Goal: Task Accomplishment & Management: Use online tool/utility

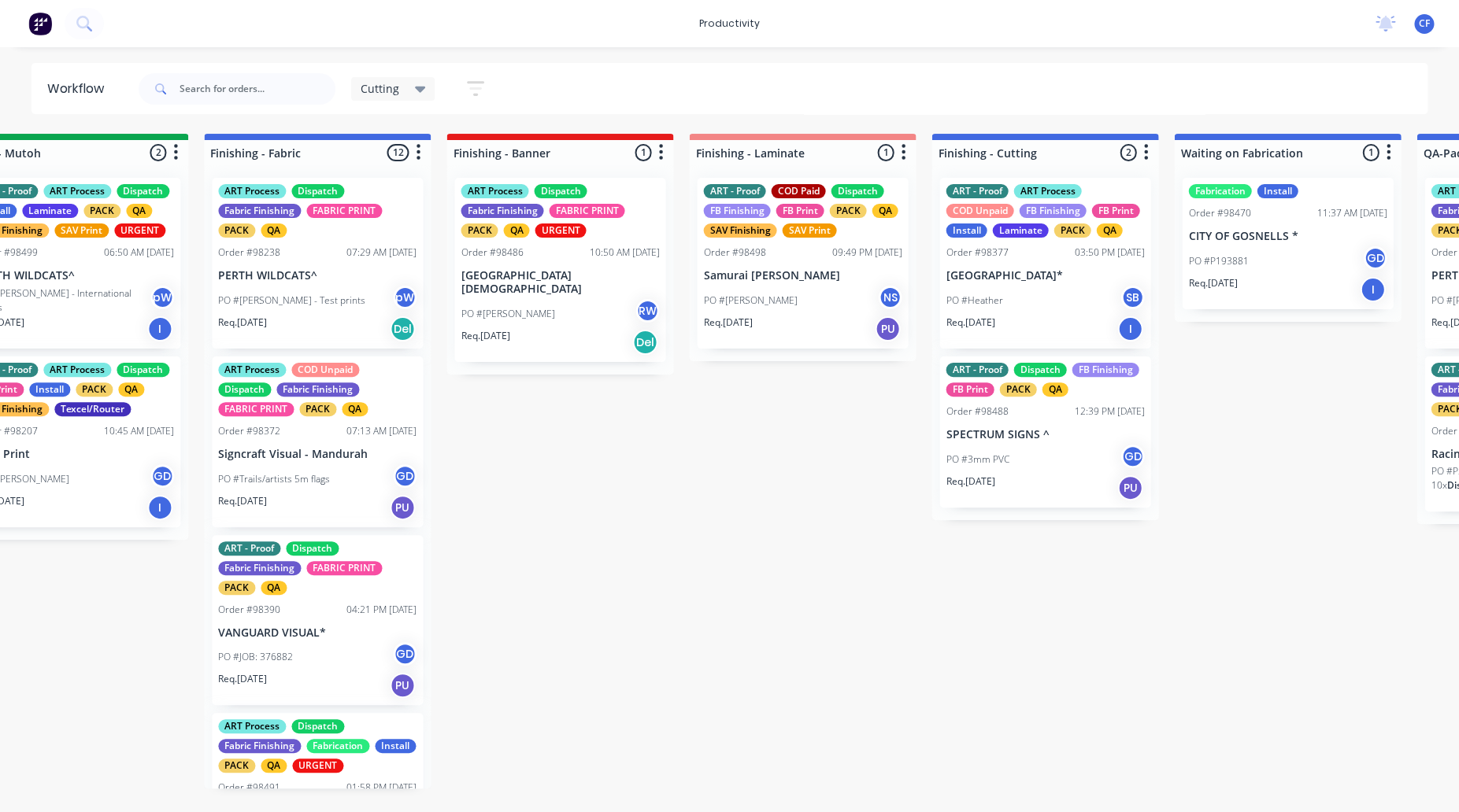
scroll to position [0, 1049]
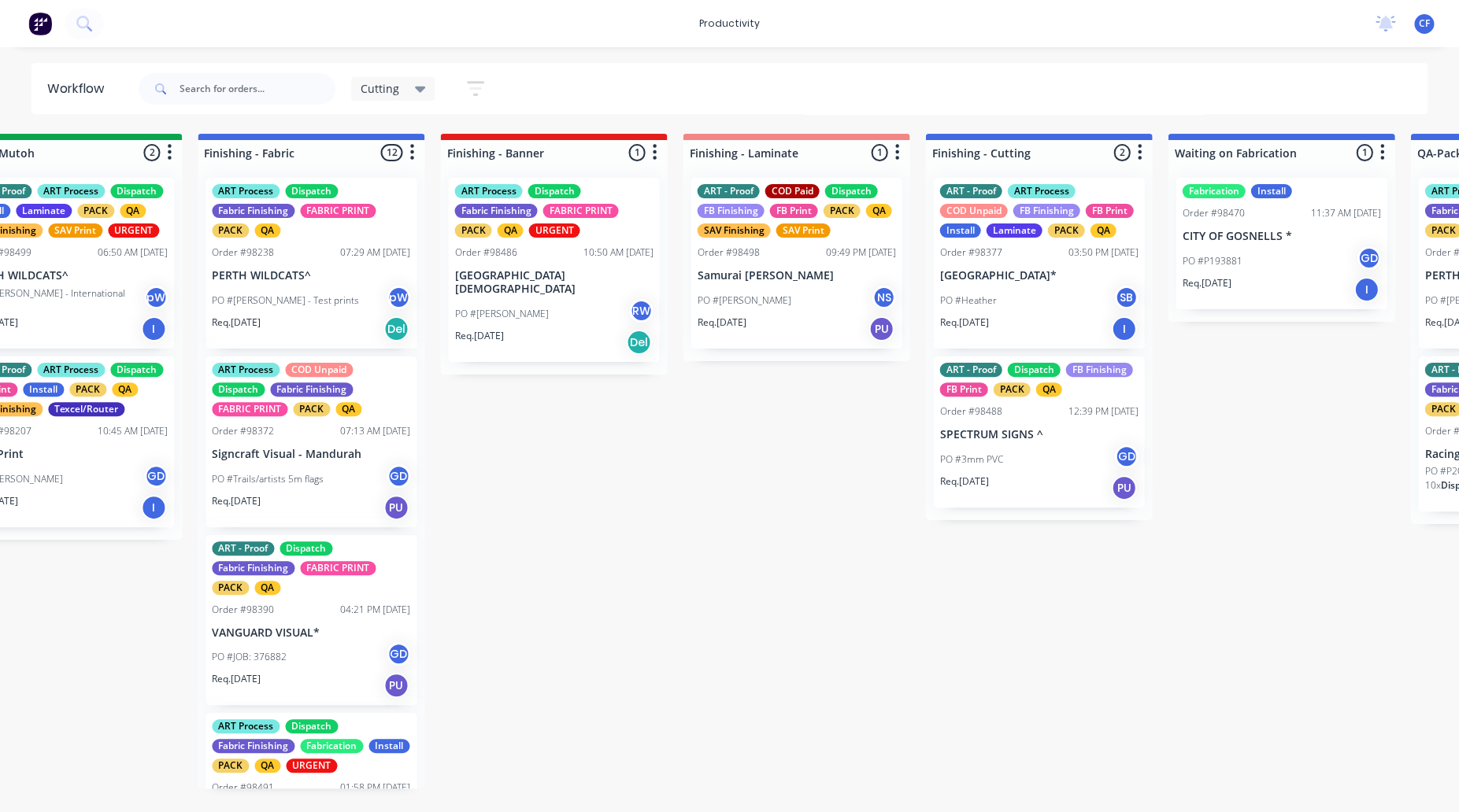
click at [768, 269] on p "Samurai [PERSON_NAME]" at bounding box center [795, 276] width 198 height 13
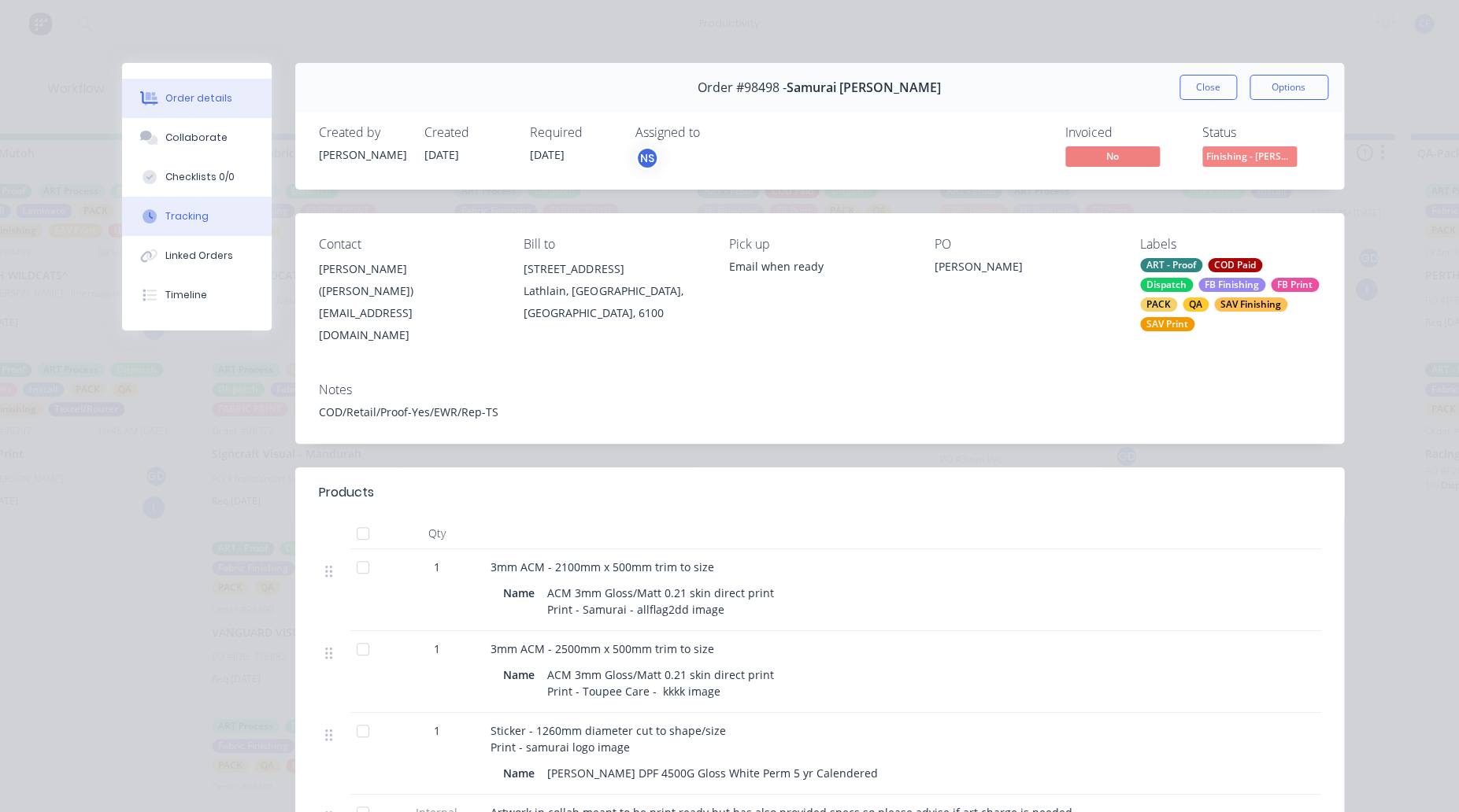
click at [195, 225] on button "Tracking" at bounding box center [196, 215] width 149 height 39
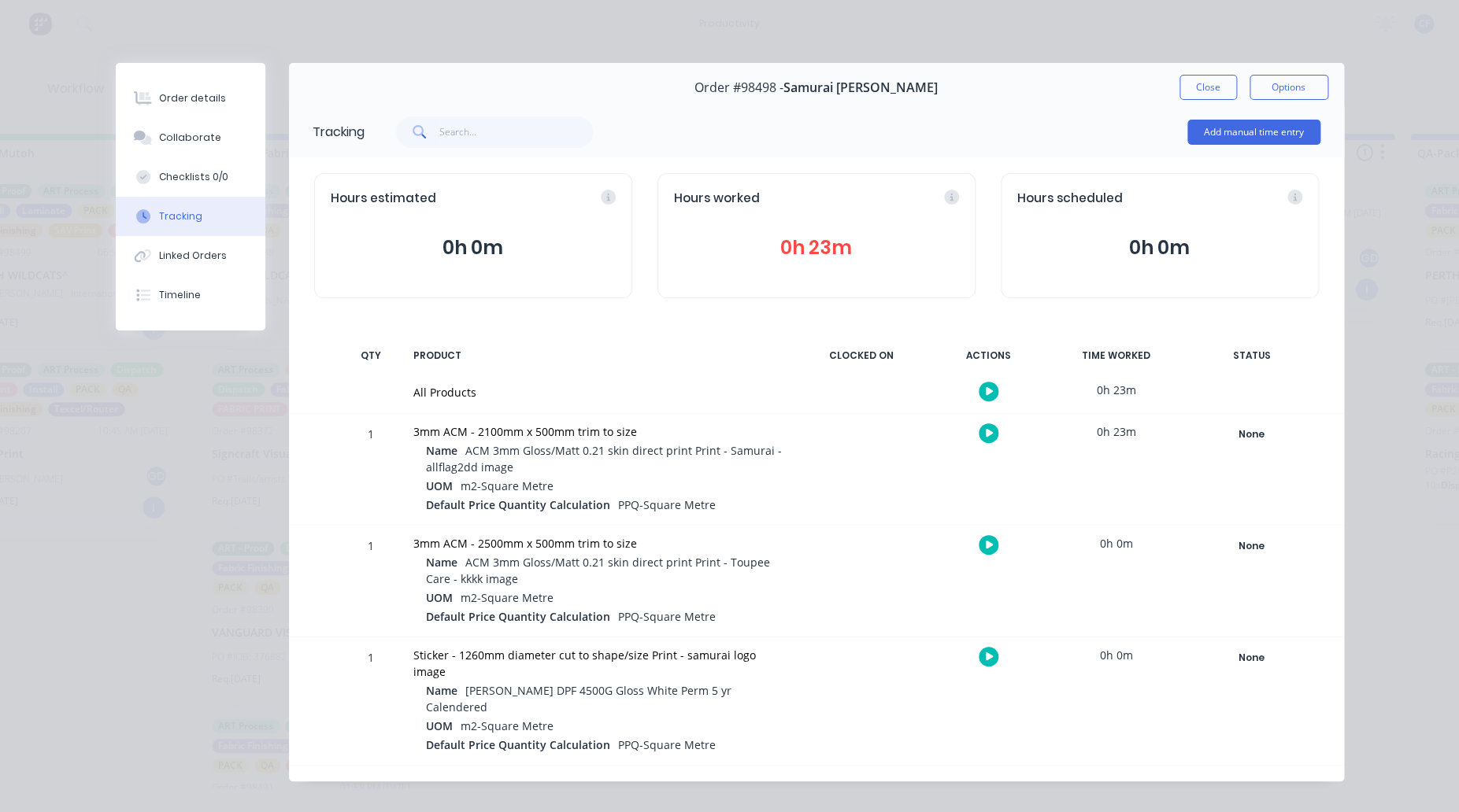
click at [980, 388] on button "button" at bounding box center [988, 392] width 20 height 20
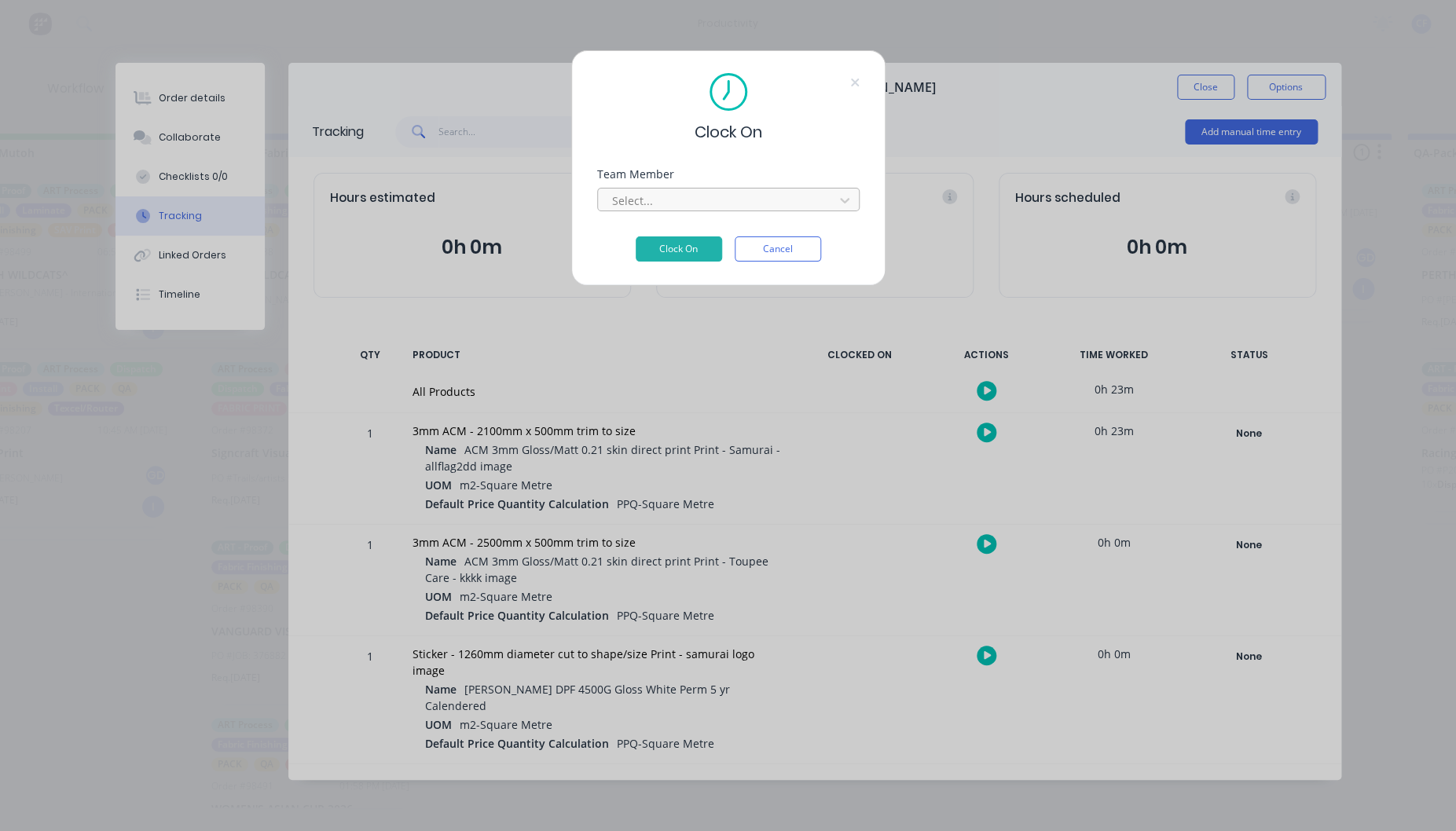
click at [644, 196] on div at bounding box center [718, 201] width 215 height 20
type input "pro"
click at [635, 236] on button "Clock On" at bounding box center [678, 249] width 86 height 25
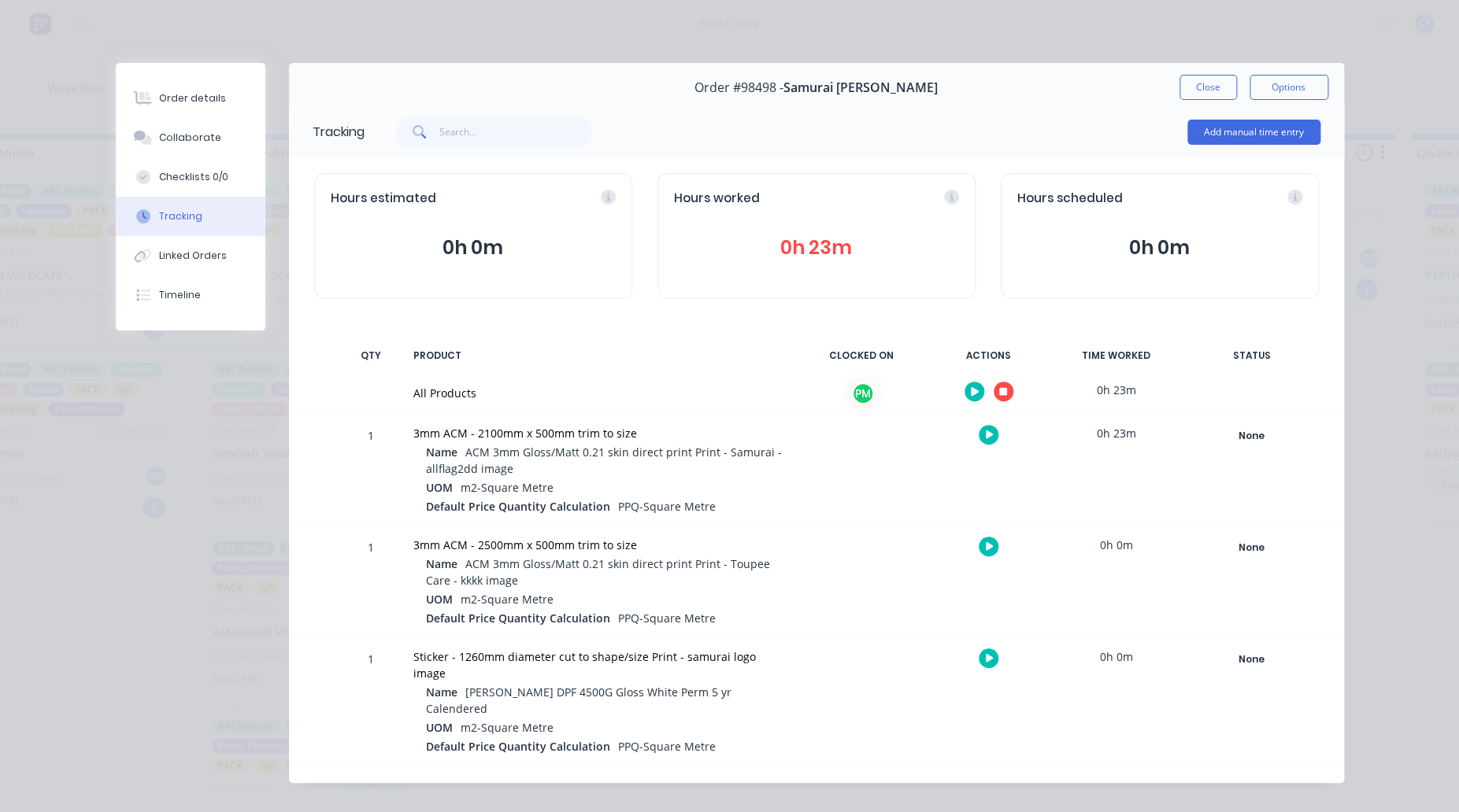
click at [1000, 395] on icon "button" at bounding box center [1002, 391] width 7 height 10
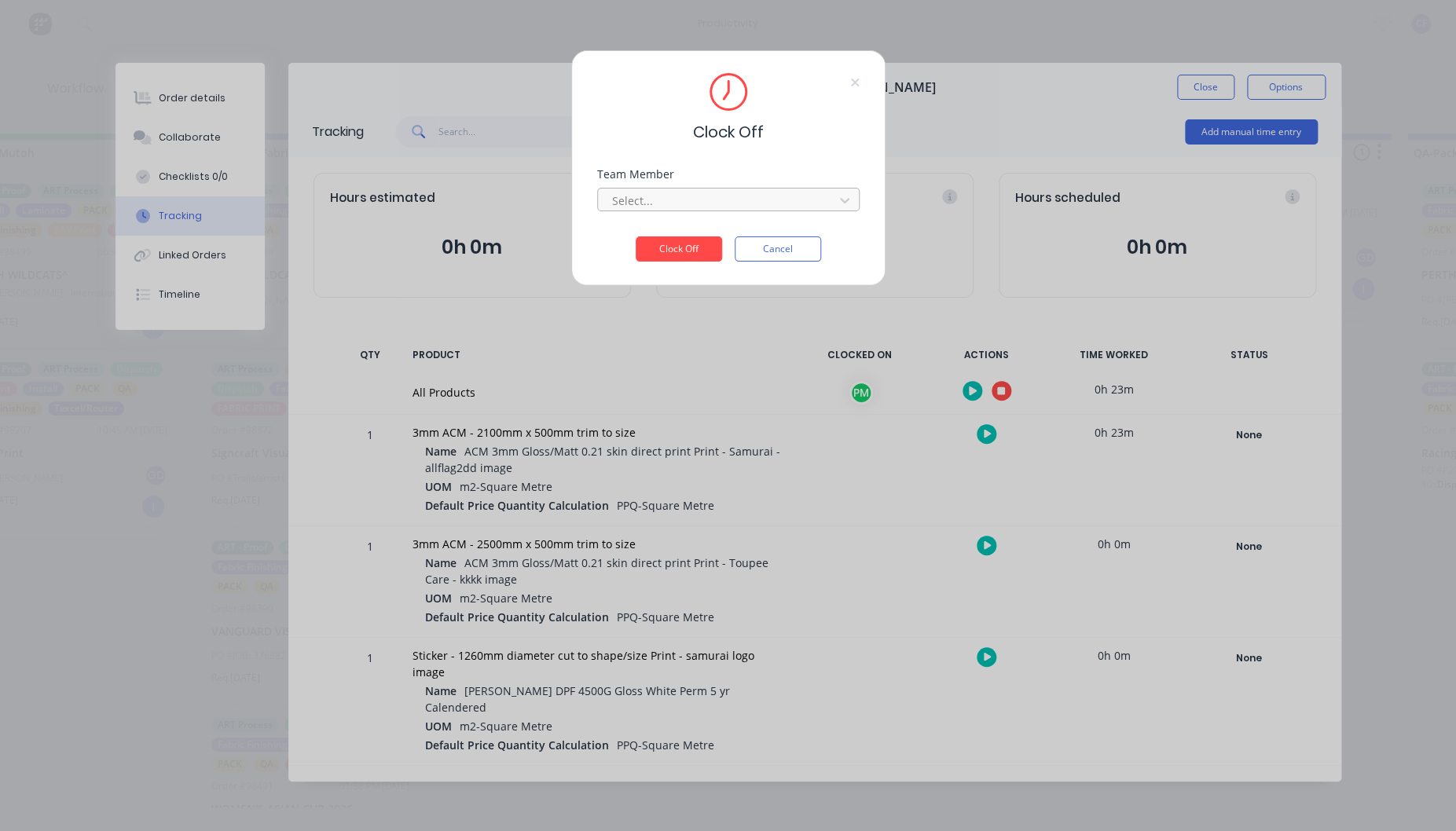
click at [698, 191] on div at bounding box center [718, 201] width 215 height 20
click at [692, 203] on div at bounding box center [718, 201] width 215 height 20
type input "pr"
click at [635, 236] on button "Clock Off" at bounding box center [678, 249] width 86 height 25
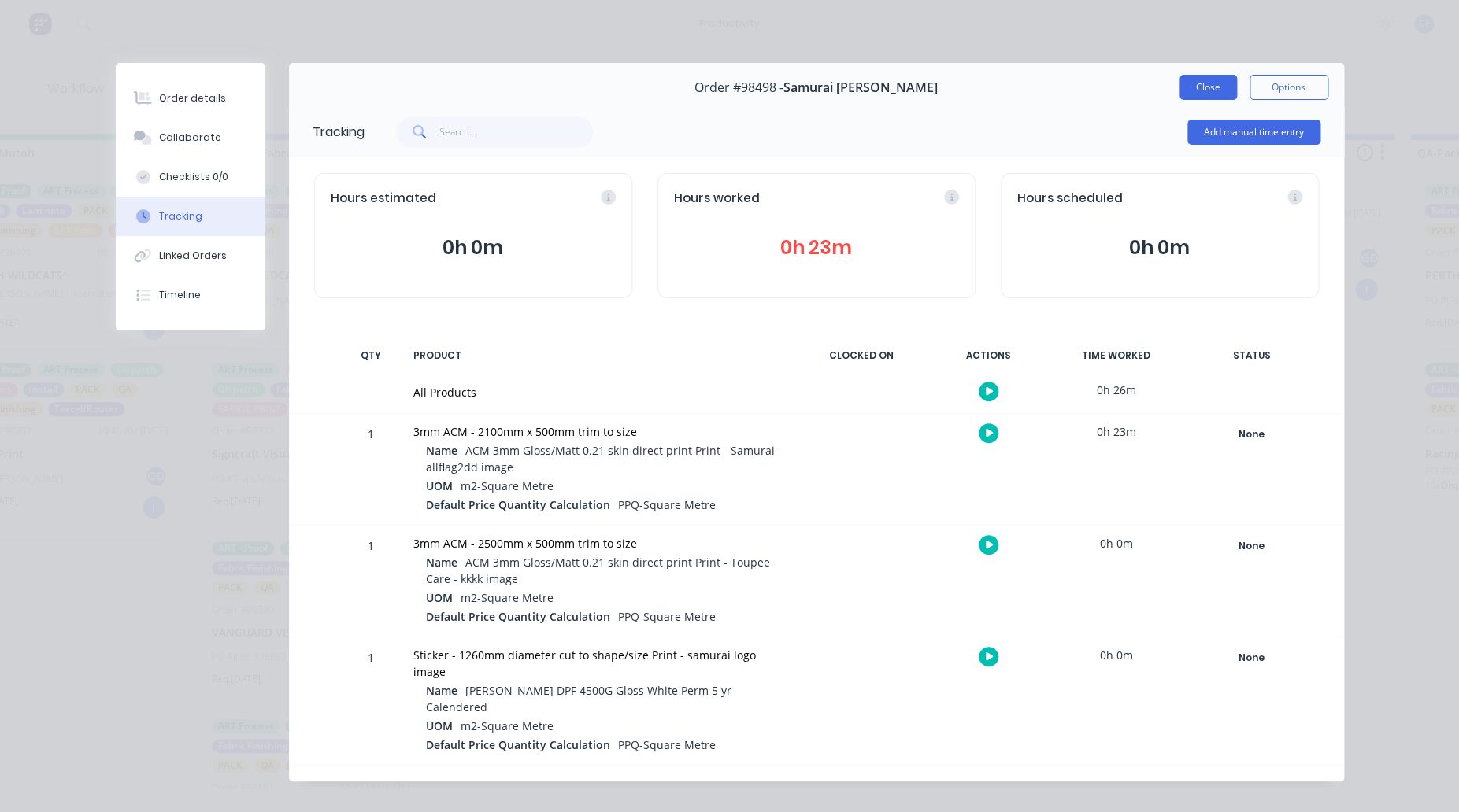
click at [1195, 76] on button "Close" at bounding box center [1207, 87] width 57 height 25
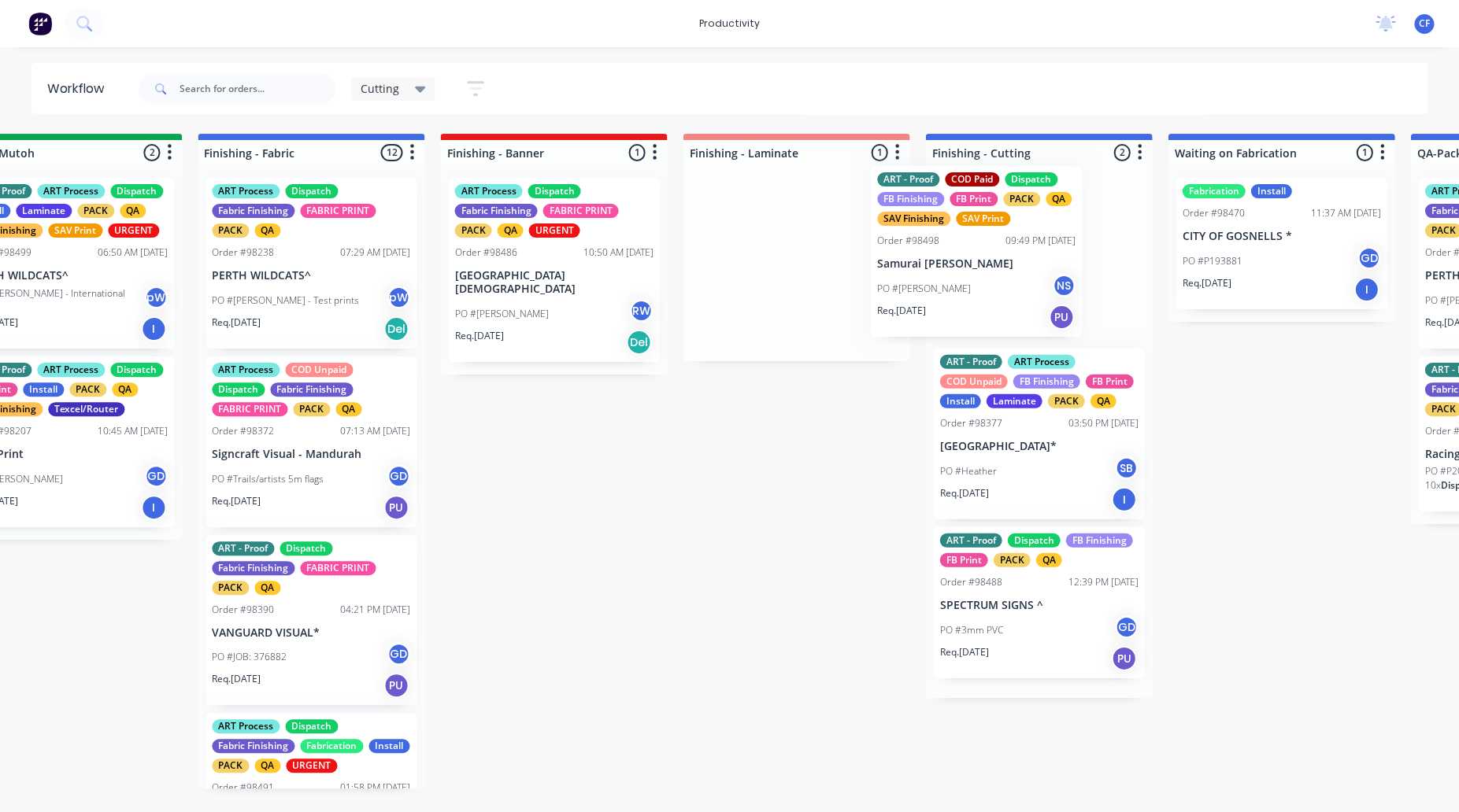
drag, startPoint x: 788, startPoint y: 279, endPoint x: 983, endPoint y: 260, distance: 195.9
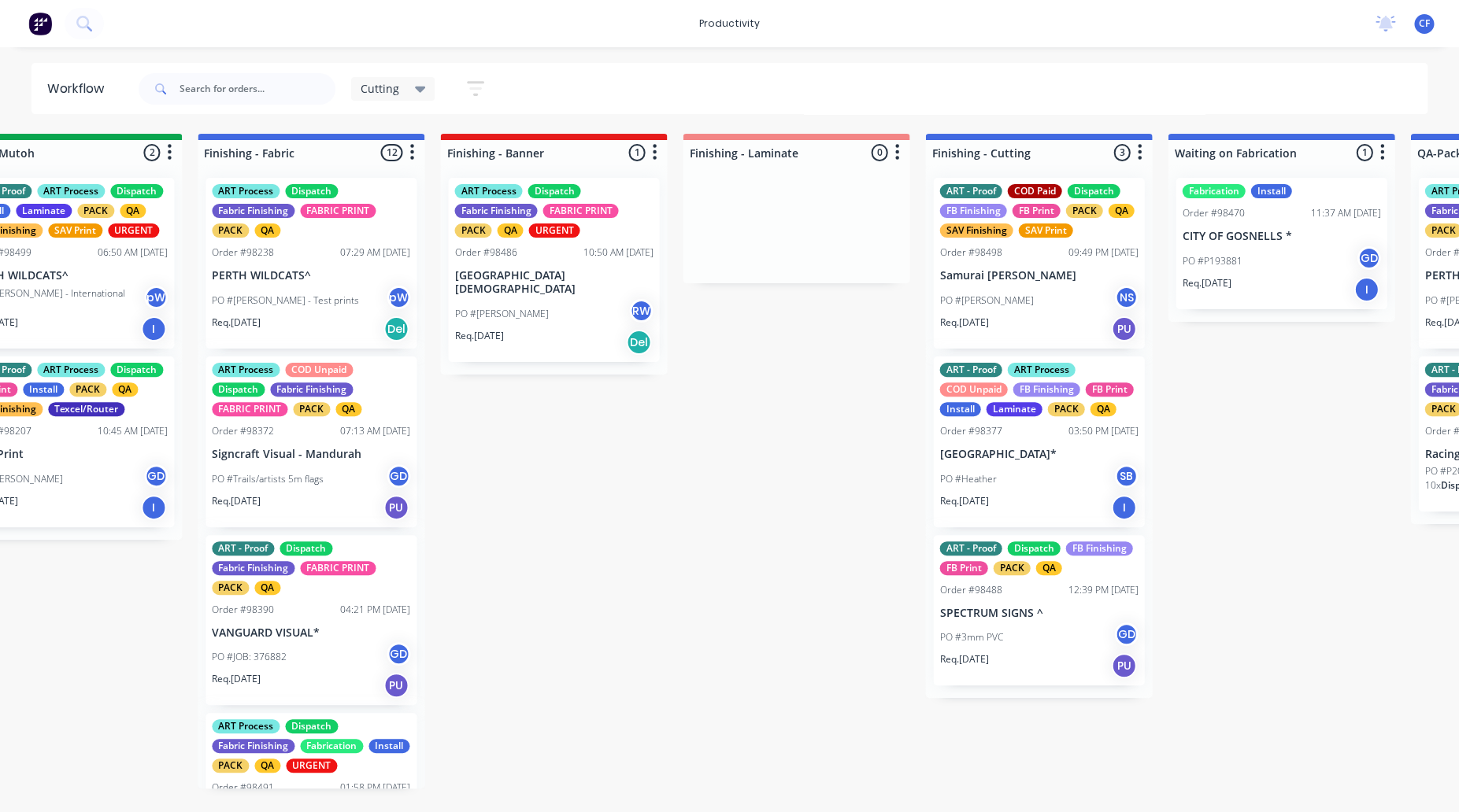
click at [1014, 485] on div "PO #Heather SB" at bounding box center [1038, 479] width 198 height 30
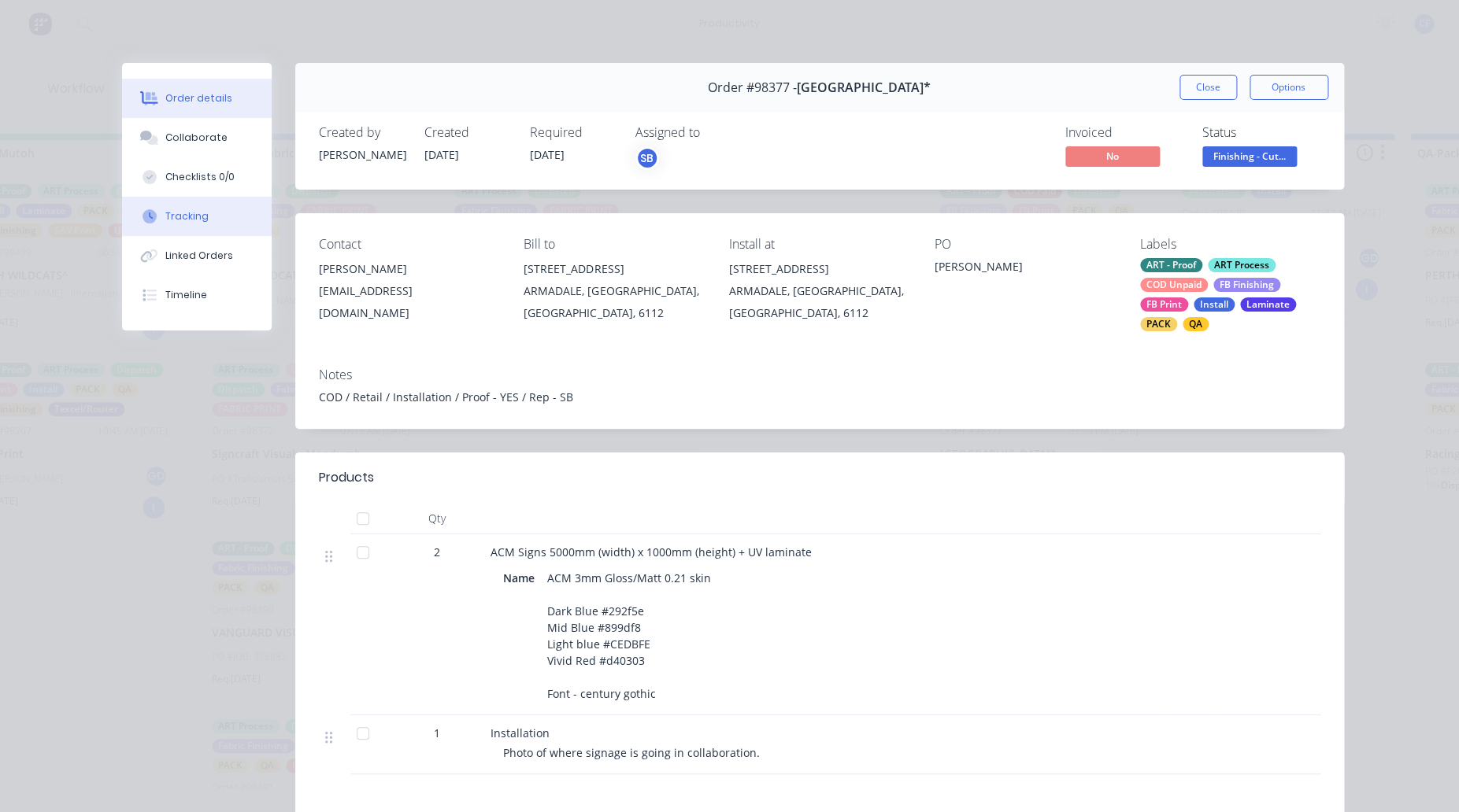
click at [192, 218] on div "Tracking" at bounding box center [187, 216] width 43 height 14
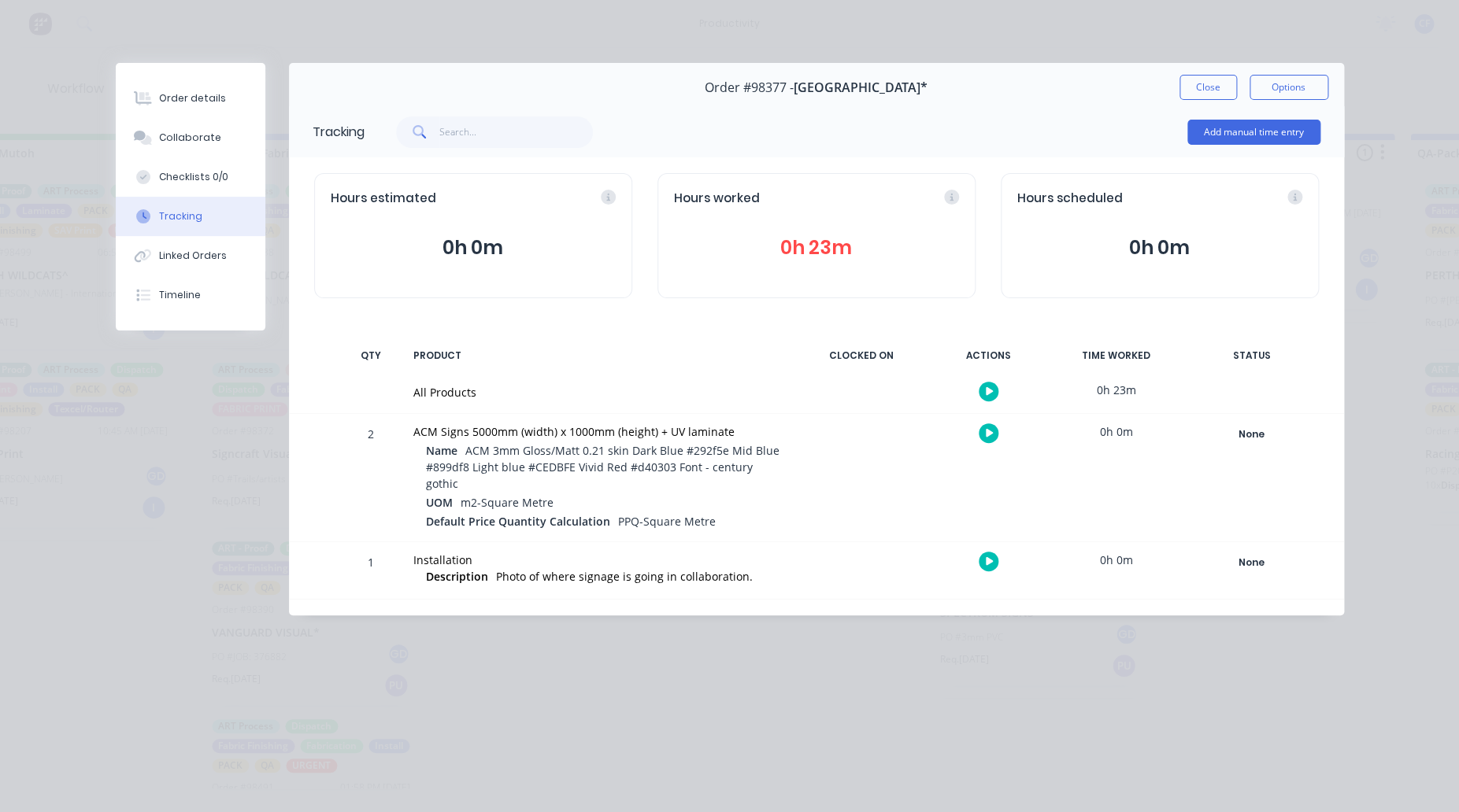
click at [981, 430] on button "button" at bounding box center [988, 433] width 20 height 20
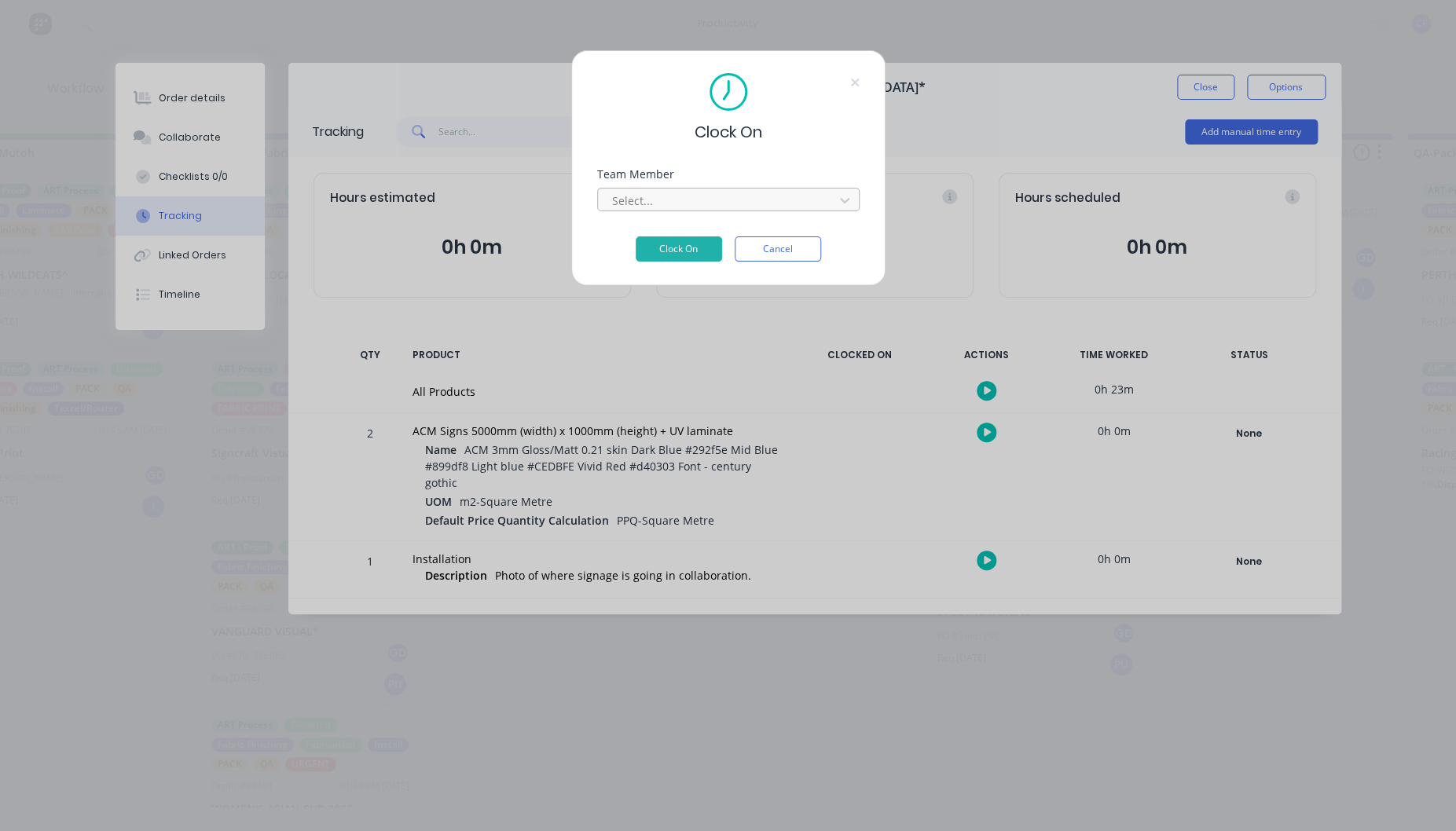
click at [630, 196] on div at bounding box center [718, 201] width 215 height 20
type input "pro"
click at [635, 236] on button "Clock On" at bounding box center [678, 249] width 86 height 25
